Goal: Book appointment/travel/reservation

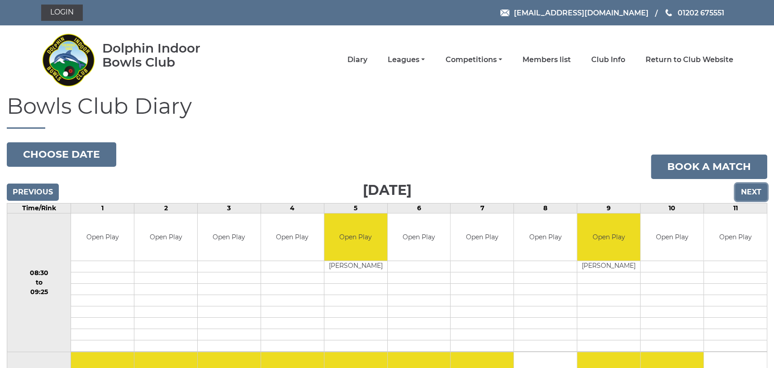
click at [757, 189] on input "Next" at bounding box center [752, 191] width 32 height 17
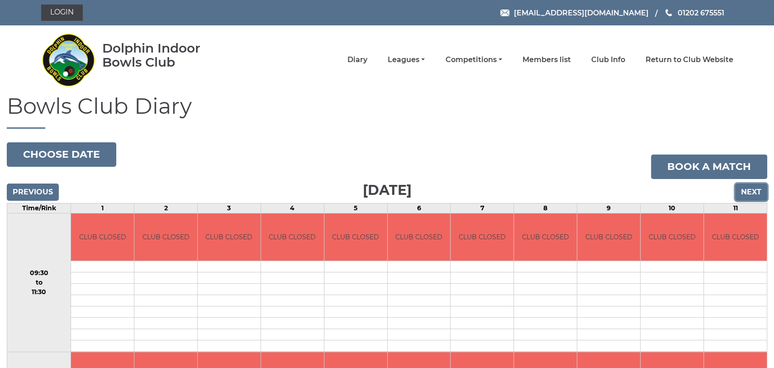
click at [757, 189] on input "Next" at bounding box center [752, 191] width 32 height 17
drag, startPoint x: 0, startPoint y: 0, endPoint x: 757, endPoint y: 189, distance: 780.1
click at [757, 189] on input "Next" at bounding box center [752, 191] width 32 height 17
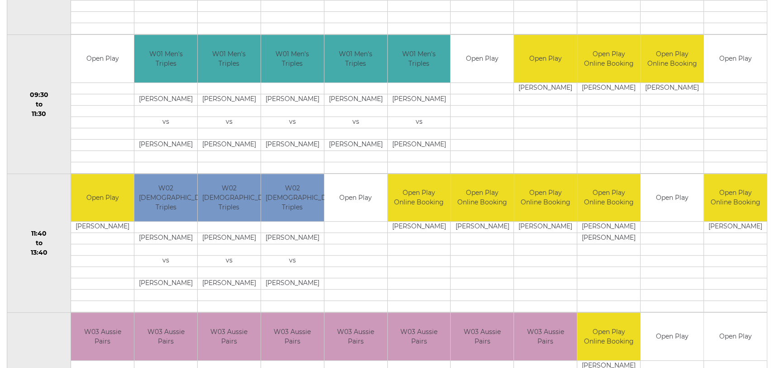
scroll to position [105, 0]
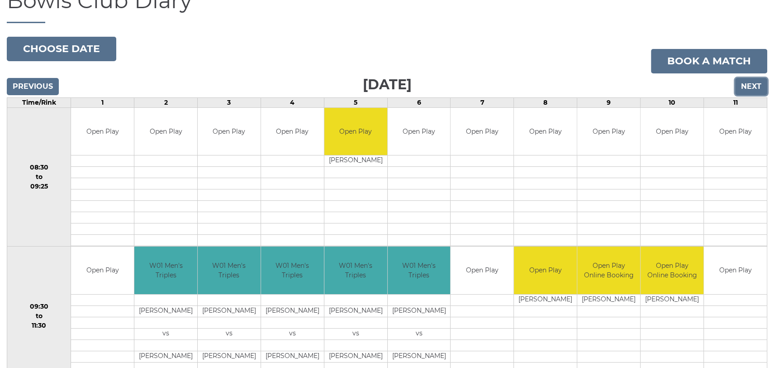
click at [753, 87] on input "Next" at bounding box center [752, 86] width 32 height 17
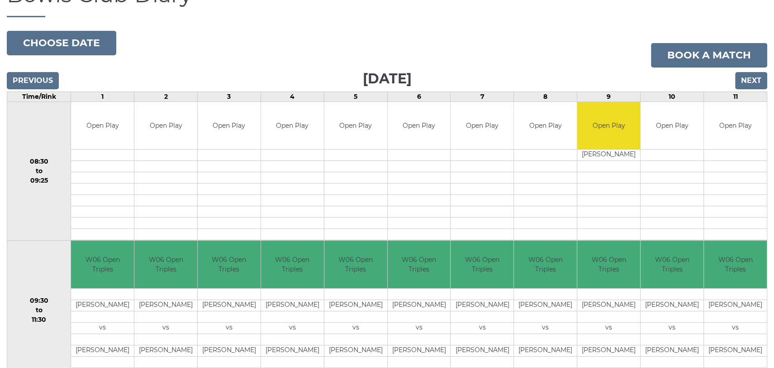
scroll to position [105, 0]
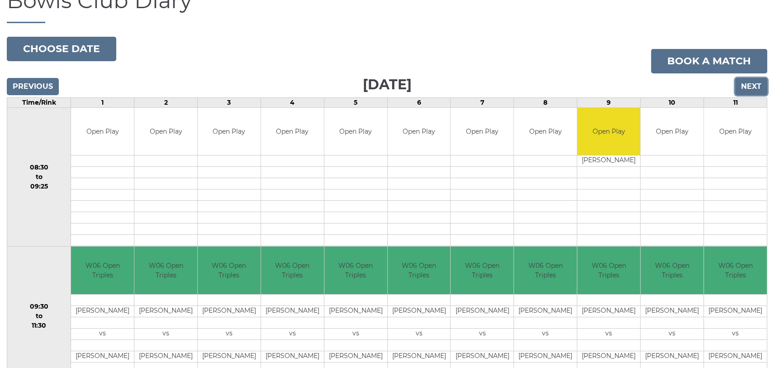
click at [758, 85] on input "Next" at bounding box center [752, 86] width 32 height 17
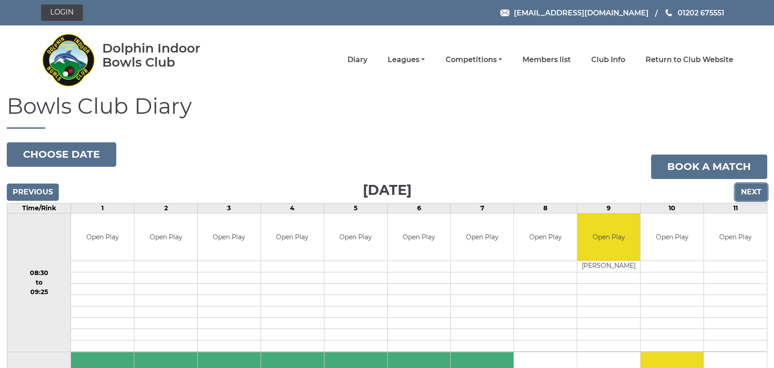
click at [751, 191] on input "Next" at bounding box center [752, 191] width 32 height 17
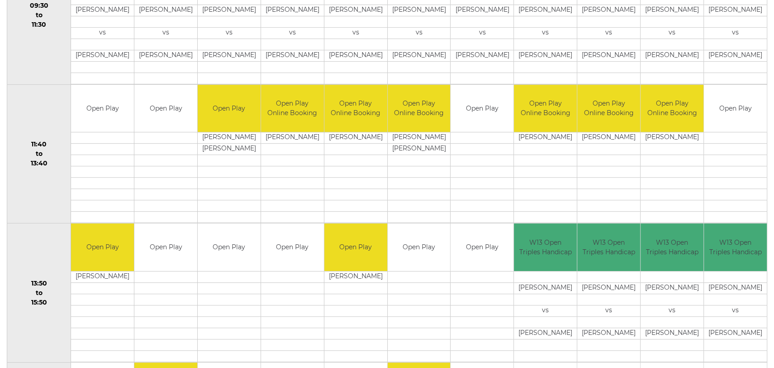
scroll to position [422, 0]
